Goal: Contribute content

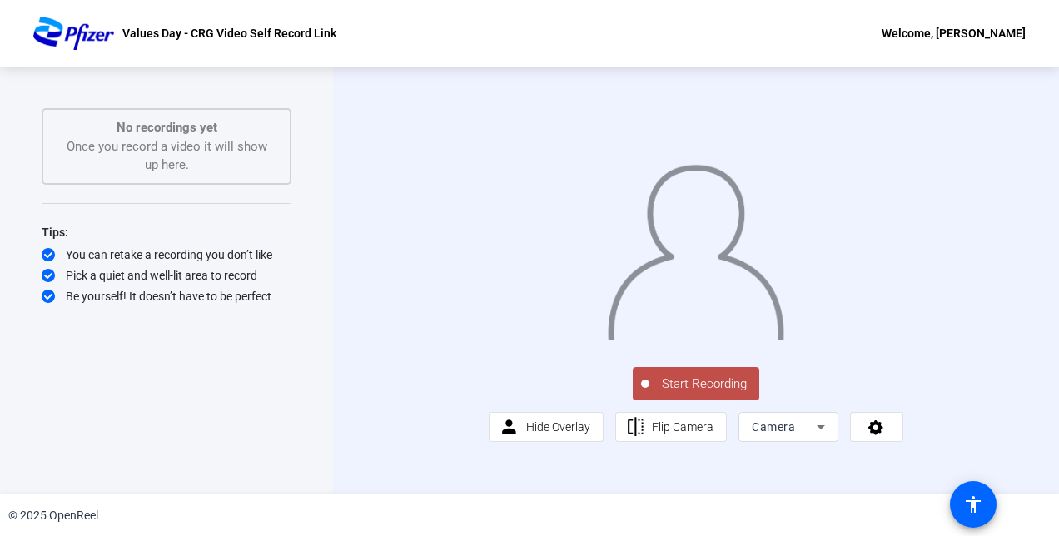
click at [717, 394] on span "Start Recording" at bounding box center [704, 384] width 110 height 19
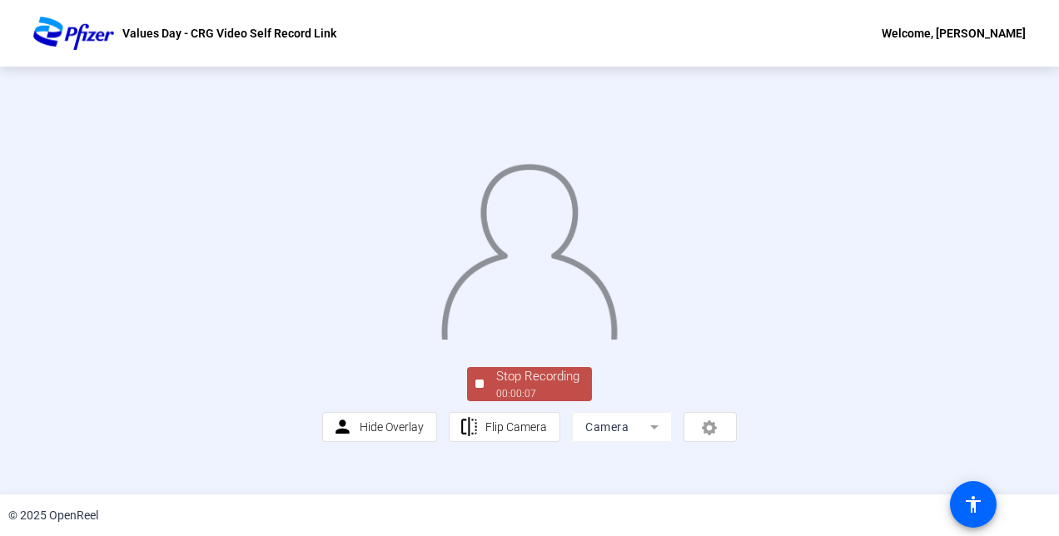
click at [546, 340] on img at bounding box center [528, 246] width 179 height 186
click at [526, 386] on div "Stop Recording" at bounding box center [537, 376] width 83 height 19
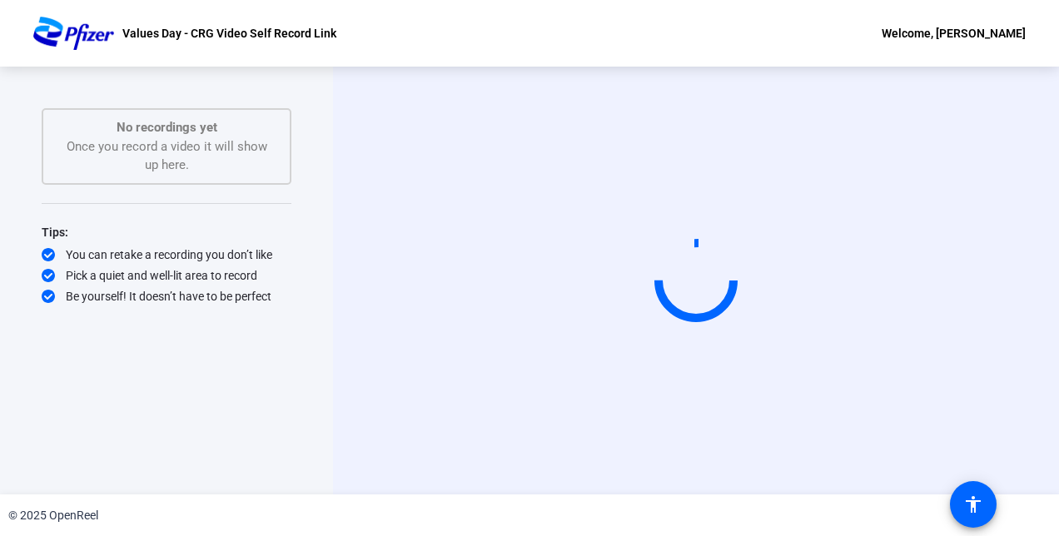
scroll to position [0, 0]
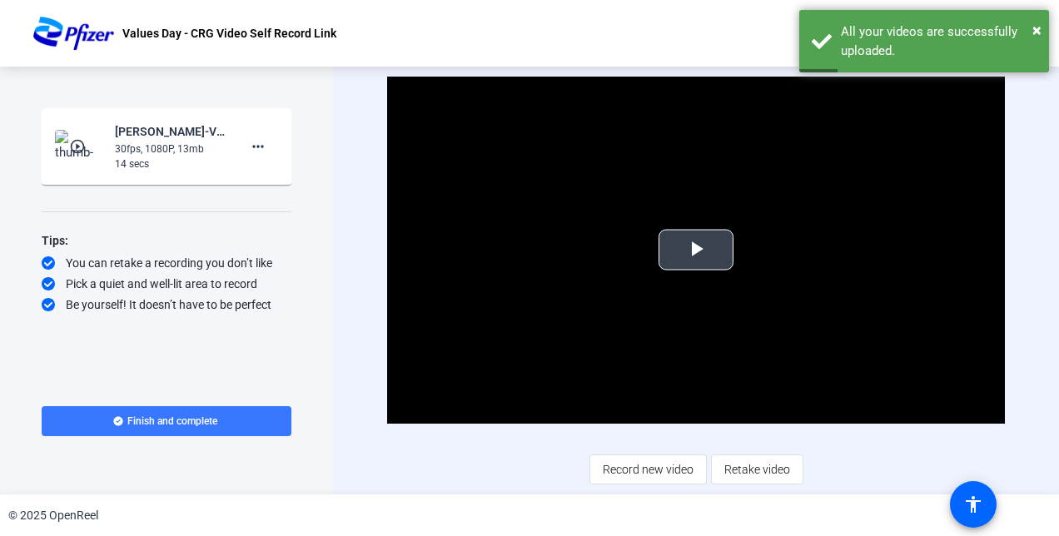
click at [696, 250] on span "Video Player" at bounding box center [696, 250] width 0 height 0
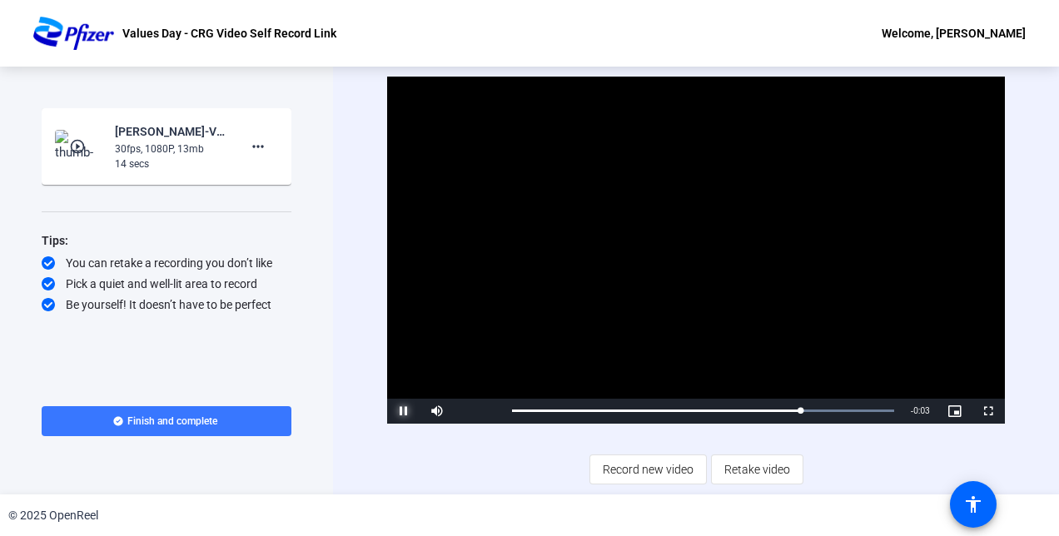
click at [405, 411] on span "Video Player" at bounding box center [403, 411] width 33 height 0
drag, startPoint x: 809, startPoint y: 413, endPoint x: 623, endPoint y: 410, distance: 186.5
click at [623, 410] on div "0:08" at bounding box center [660, 411] width 297 height 4
drag, startPoint x: 748, startPoint y: 410, endPoint x: 671, endPoint y: 415, distance: 77.6
click at [671, 415] on div "Loaded : 100.00% 0:05 0:06" at bounding box center [703, 411] width 398 height 25
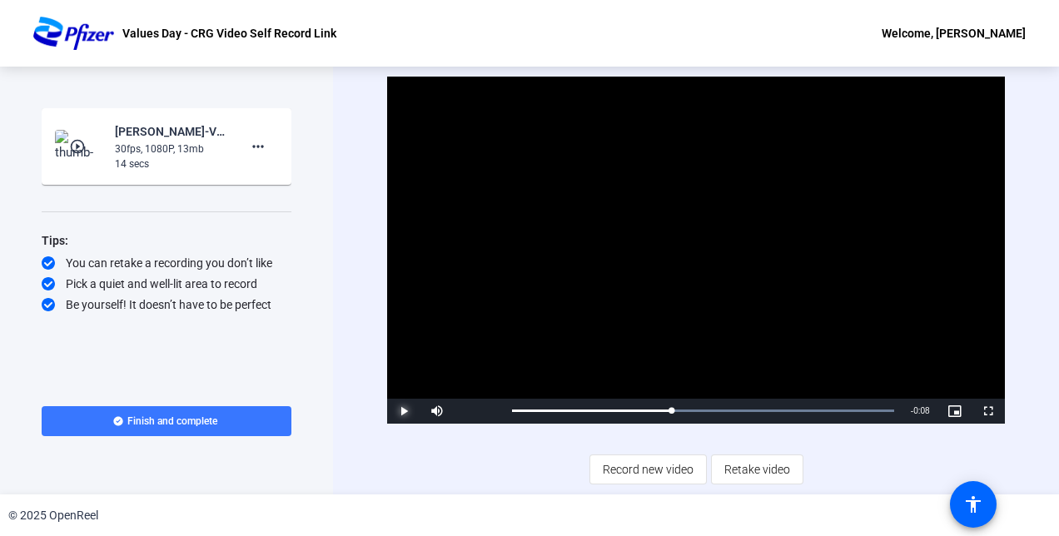
click at [411, 411] on span "Video Player" at bounding box center [403, 411] width 33 height 0
click at [515, 410] on div "Loaded : 100.00% 0:00 0:08" at bounding box center [702, 411] width 381 height 4
click at [759, 469] on span "Retake video" at bounding box center [757, 470] width 66 height 32
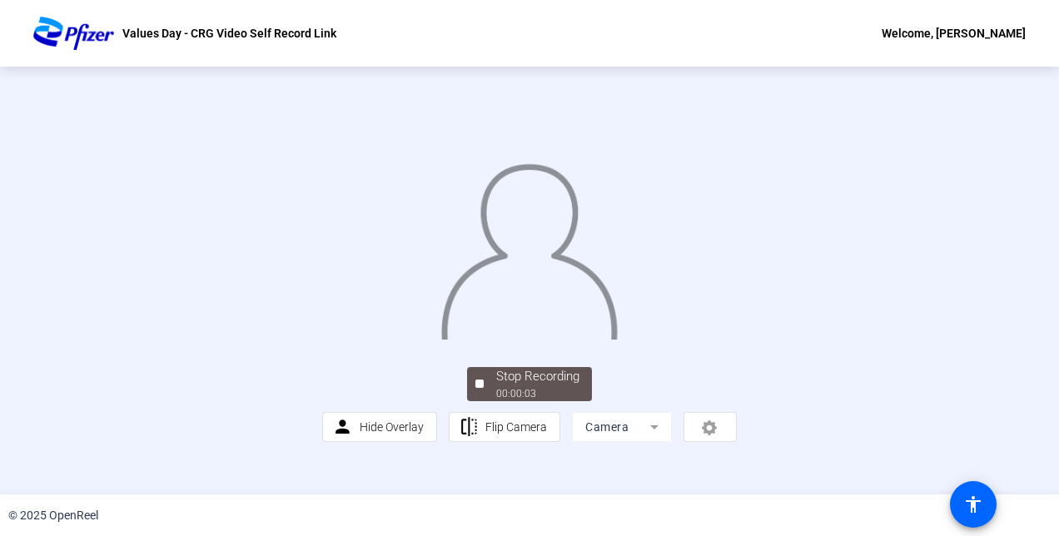
click at [592, 340] on img at bounding box center [528, 246] width 179 height 186
click at [530, 386] on div "Stop Recording" at bounding box center [537, 376] width 83 height 19
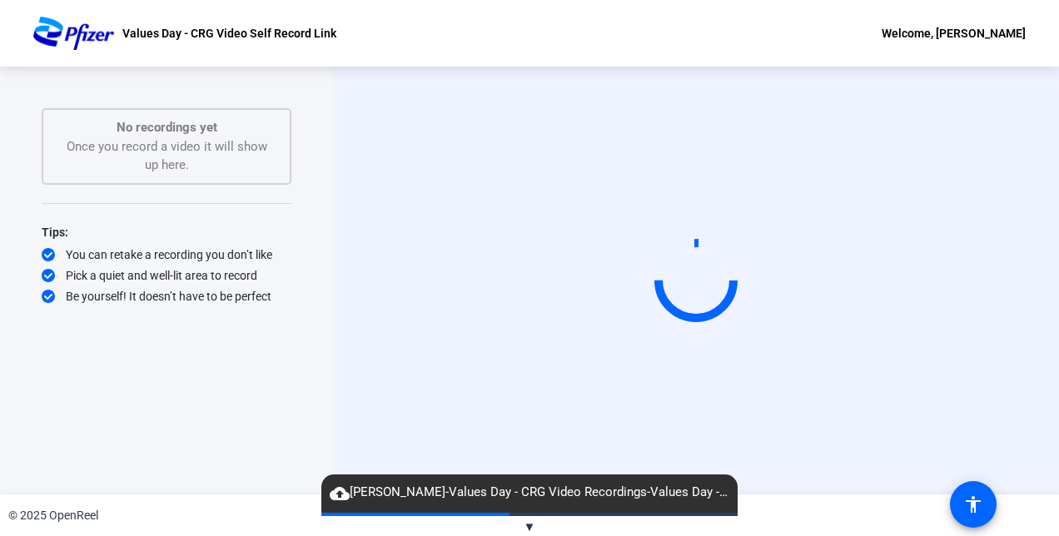
click at [727, 488] on span "cloud_upload [PERSON_NAME]-Values Day - CRG Video Recordings-Values Day - CRG V…" at bounding box center [529, 493] width 416 height 20
click at [723, 489] on span "cloud_upload [PERSON_NAME]-Values Day - CRG Video Recordings-Values Day - CRG V…" at bounding box center [529, 493] width 416 height 20
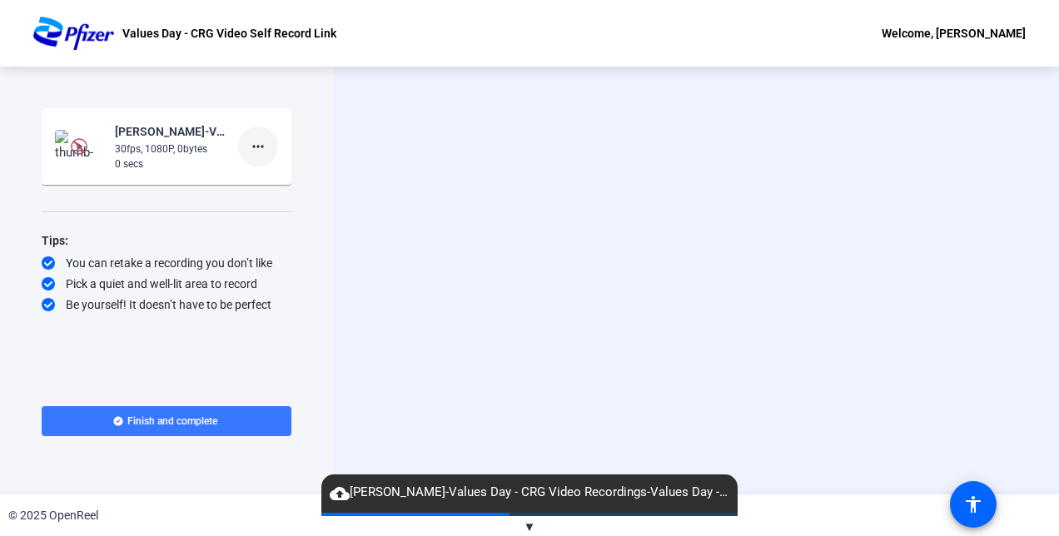
click at [265, 139] on mat-icon "more_horiz" at bounding box center [258, 147] width 20 height 20
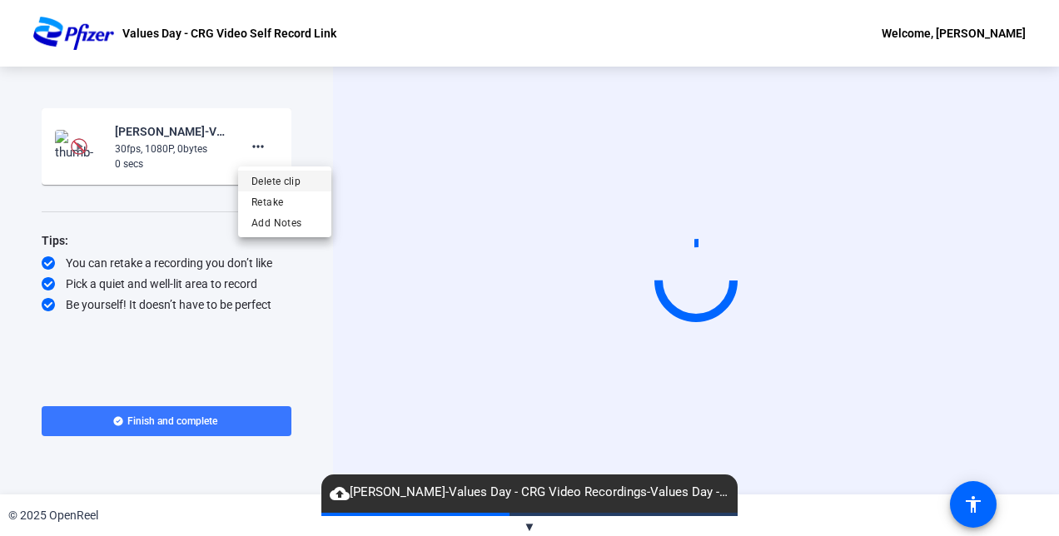
click at [285, 185] on span "Delete clip" at bounding box center [284, 181] width 67 height 20
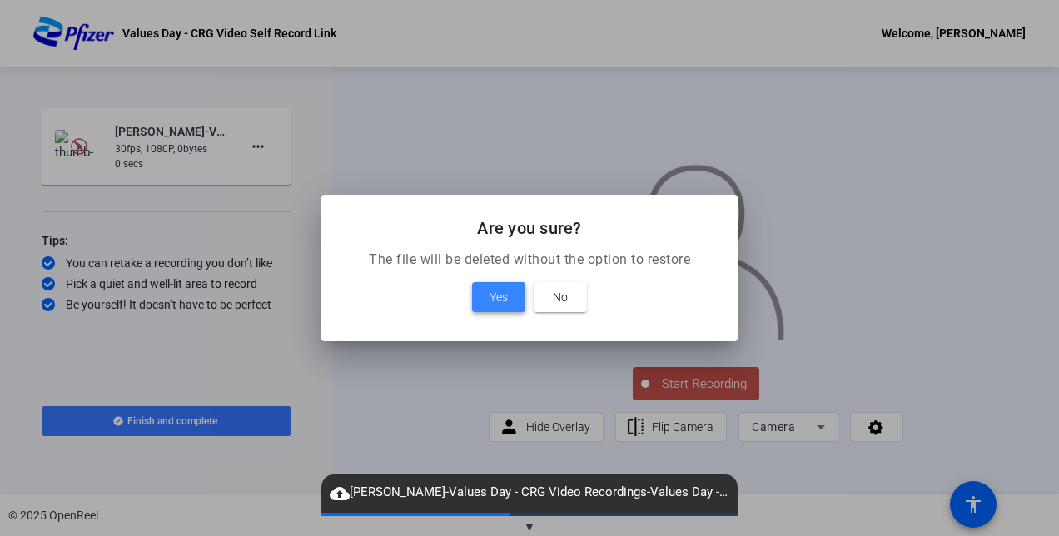
click at [491, 307] on span at bounding box center [498, 297] width 53 height 40
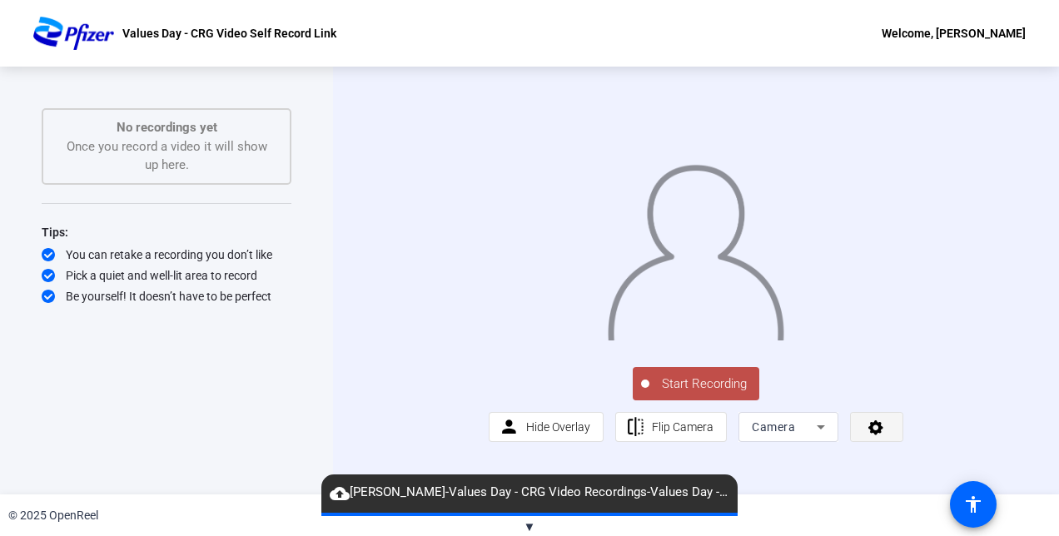
click at [866, 435] on icon at bounding box center [875, 427] width 19 height 17
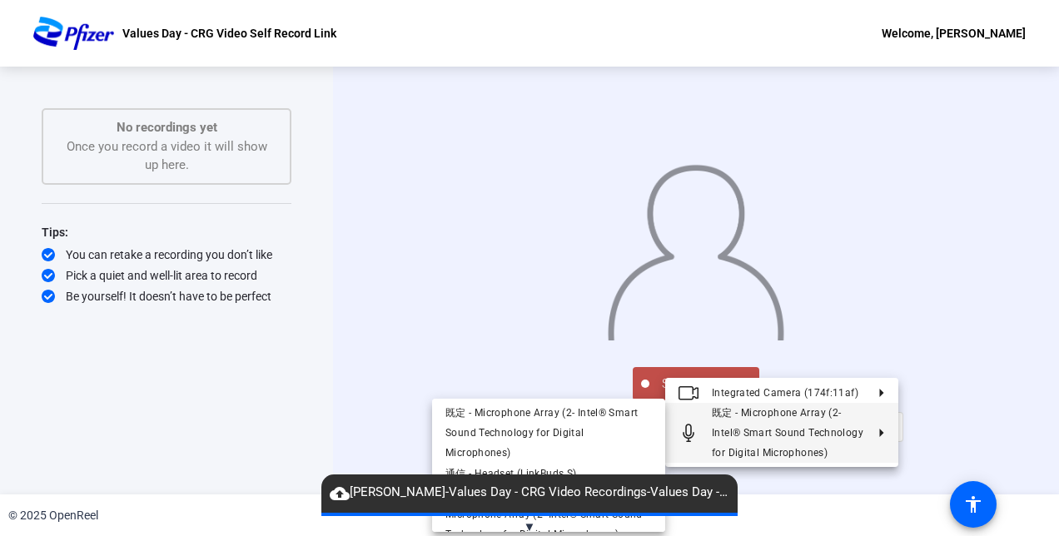
click at [879, 434] on polygon at bounding box center [881, 433] width 4 height 8
click at [586, 464] on span "通信 - Headset (LinkBuds S)" at bounding box center [548, 474] width 206 height 20
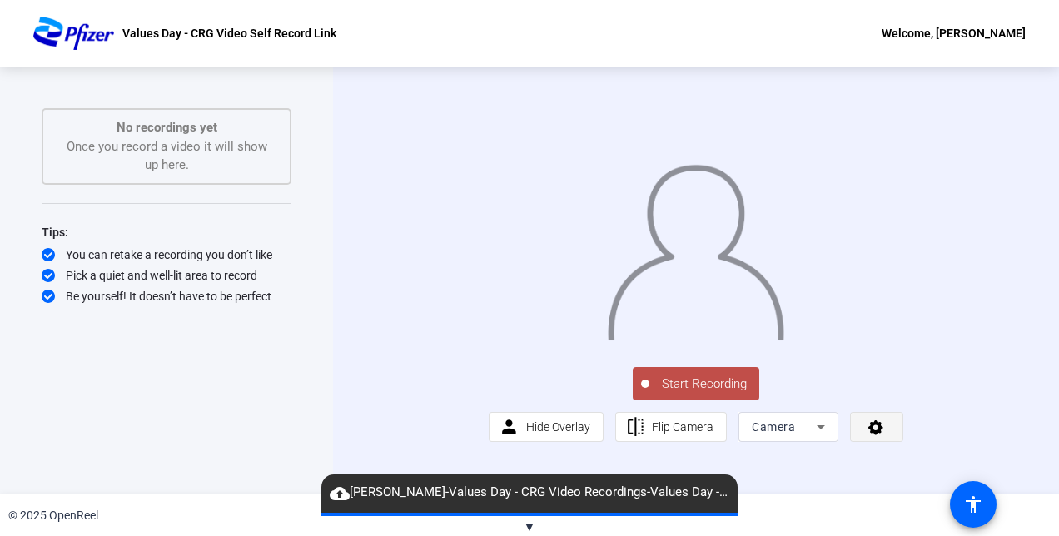
click at [868, 435] on icon at bounding box center [875, 427] width 15 height 15
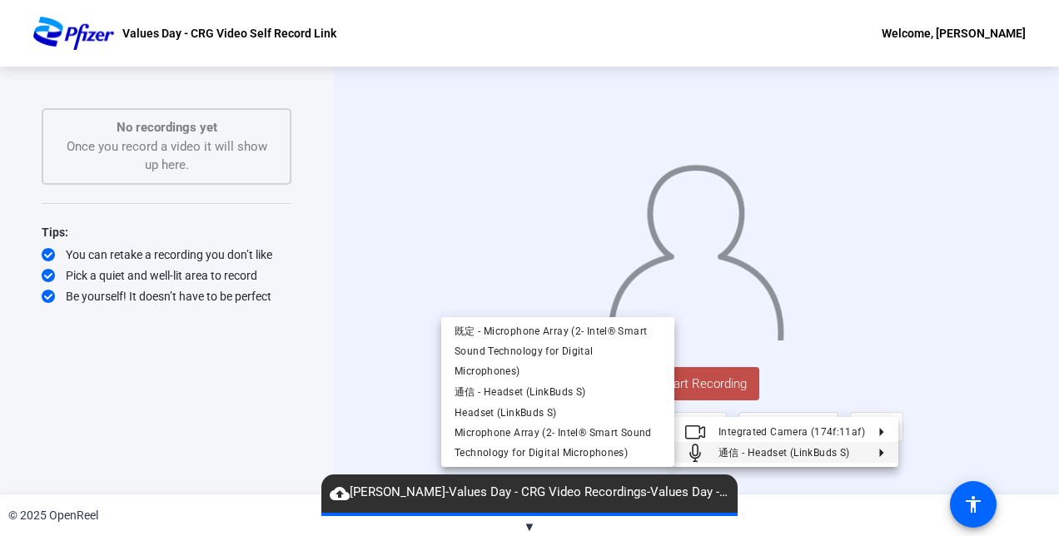
click at [937, 430] on div at bounding box center [529, 268] width 1059 height 536
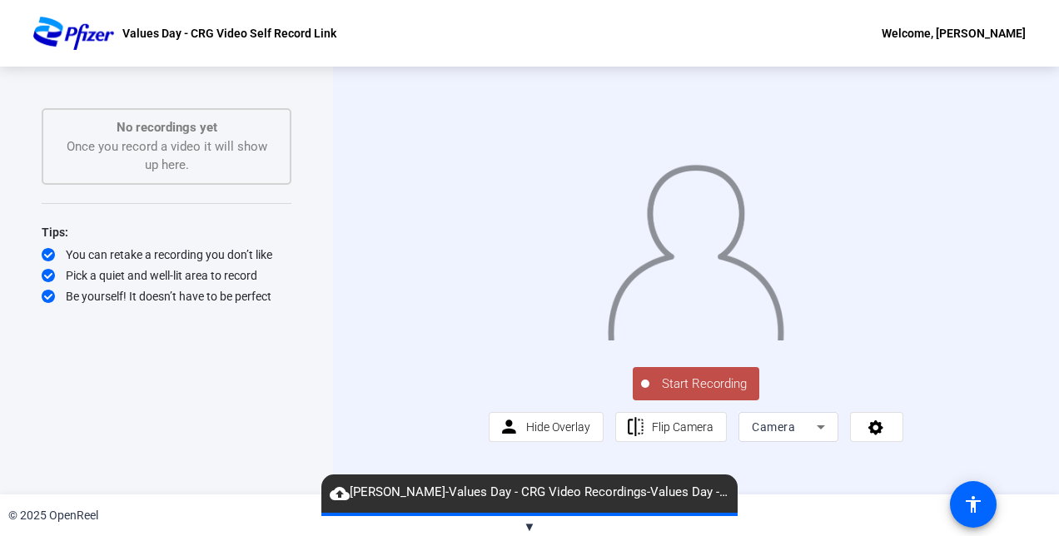
scroll to position [2, 0]
click at [711, 394] on span "Start Recording" at bounding box center [704, 384] width 110 height 19
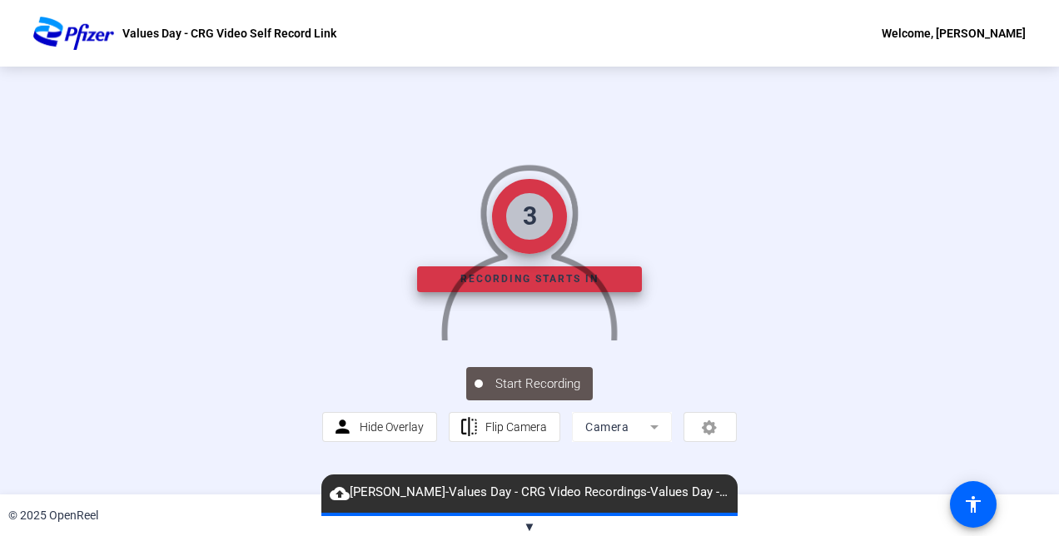
scroll to position [0, 0]
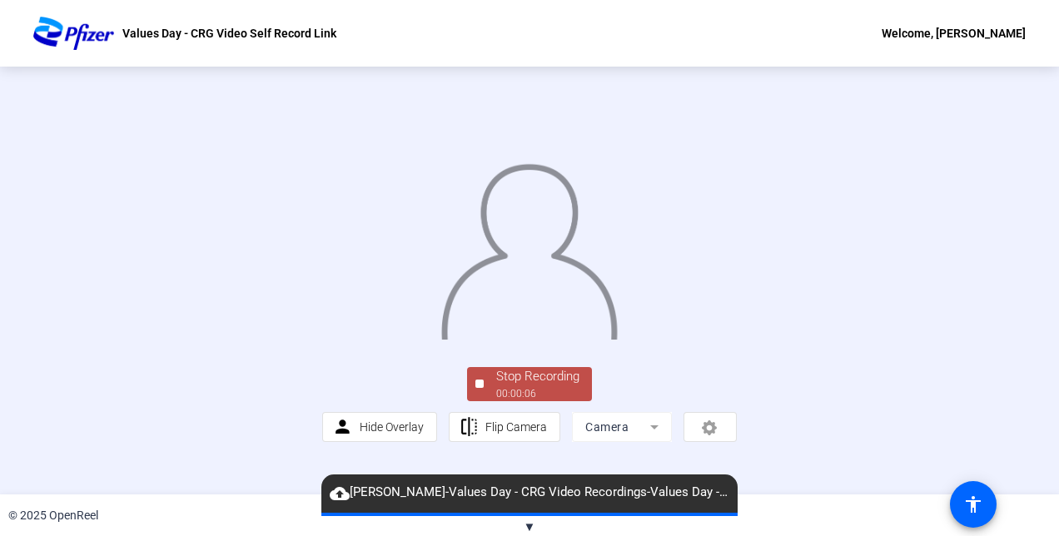
click at [589, 340] on img at bounding box center [528, 246] width 179 height 186
click at [531, 386] on div "Stop Recording" at bounding box center [537, 376] width 83 height 19
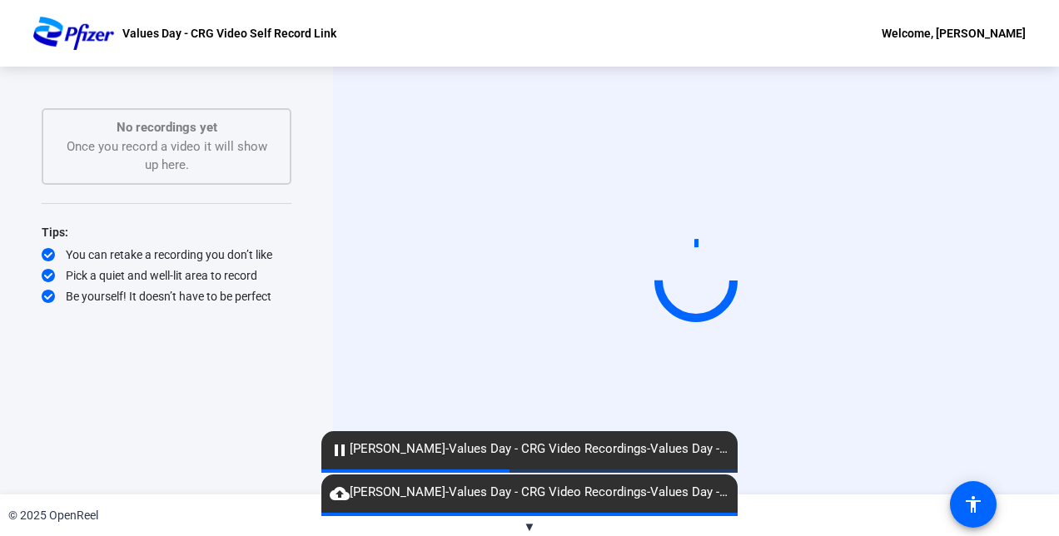
click at [546, 514] on span at bounding box center [529, 514] width 33 height 3
click at [713, 494] on span "cloud_upload [PERSON_NAME]-Values Day - CRG Video Recordings-Values Day - CRG V…" at bounding box center [529, 493] width 416 height 20
